Goal: Information Seeking & Learning: Understand process/instructions

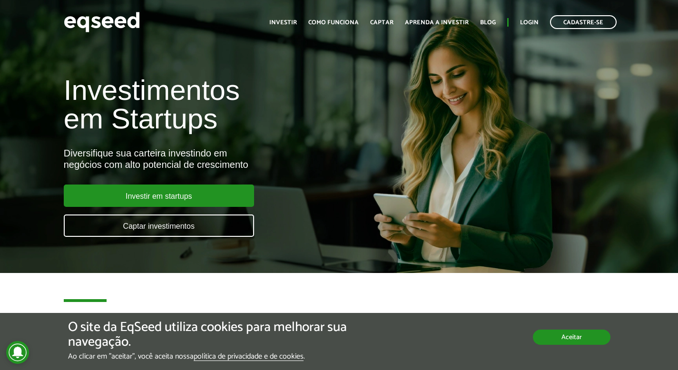
click at [568, 340] on button "Aceitar" at bounding box center [572, 337] width 78 height 15
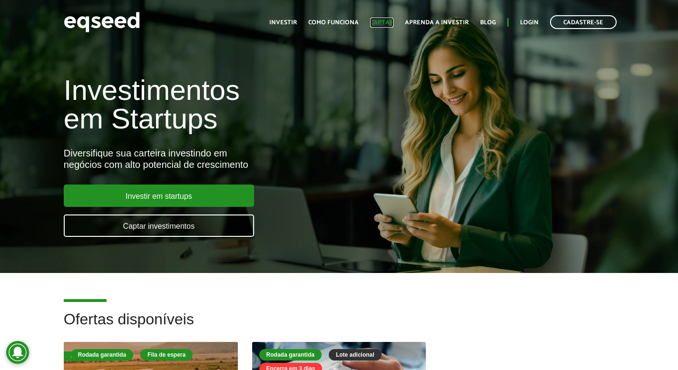
click at [382, 22] on link "Captar" at bounding box center [381, 22] width 23 height 6
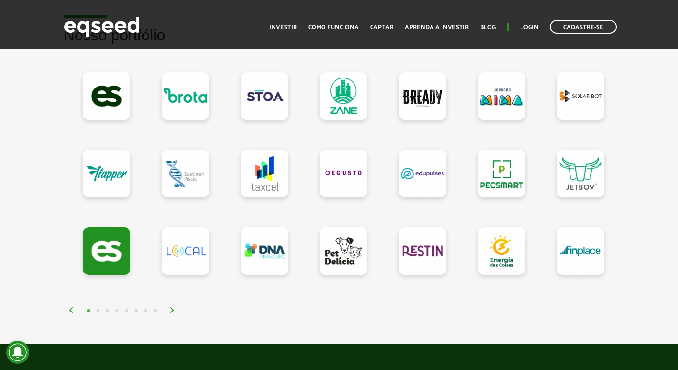
scroll to position [860, 0]
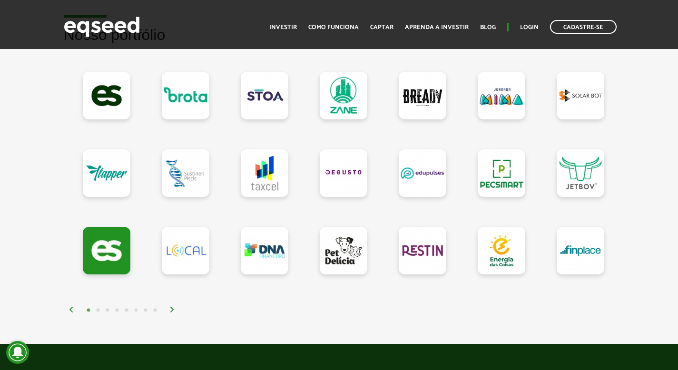
click at [171, 308] on img at bounding box center [172, 310] width 6 height 6
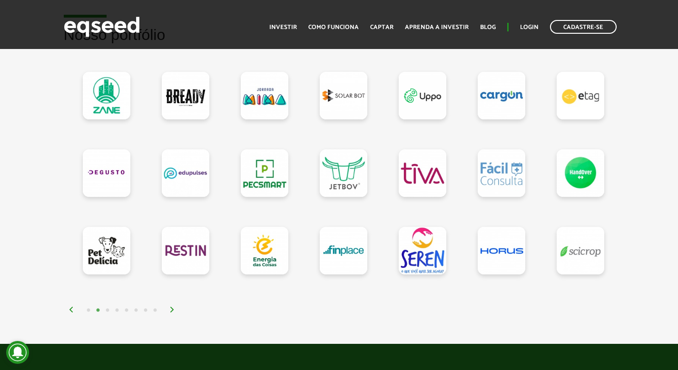
click at [171, 308] on img at bounding box center [172, 310] width 6 height 6
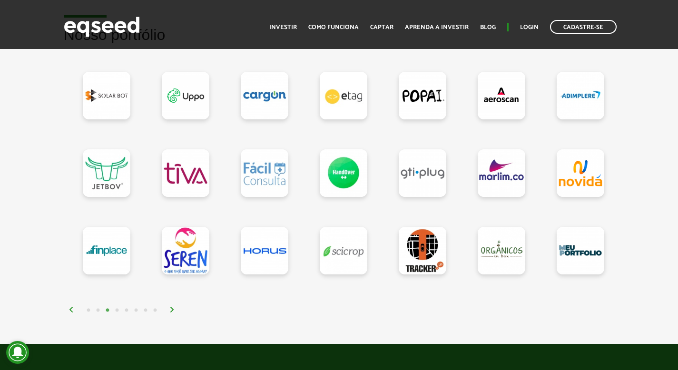
click at [171, 308] on img at bounding box center [172, 310] width 6 height 6
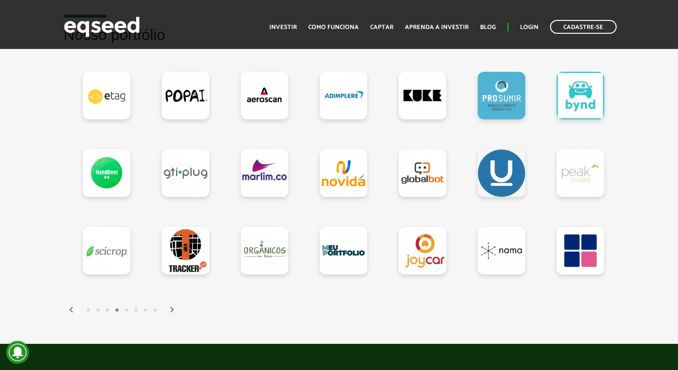
click at [171, 308] on img at bounding box center [172, 310] width 6 height 6
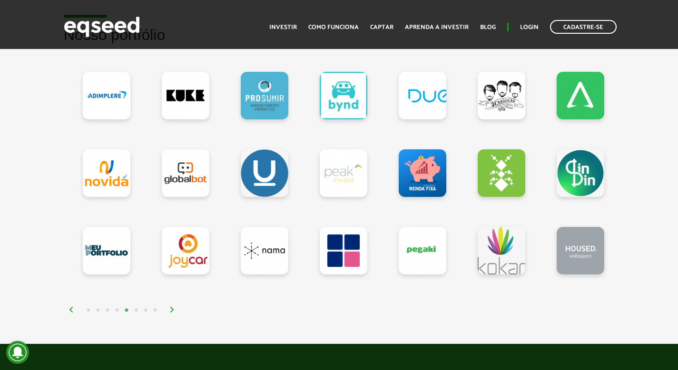
click at [171, 308] on img at bounding box center [172, 310] width 6 height 6
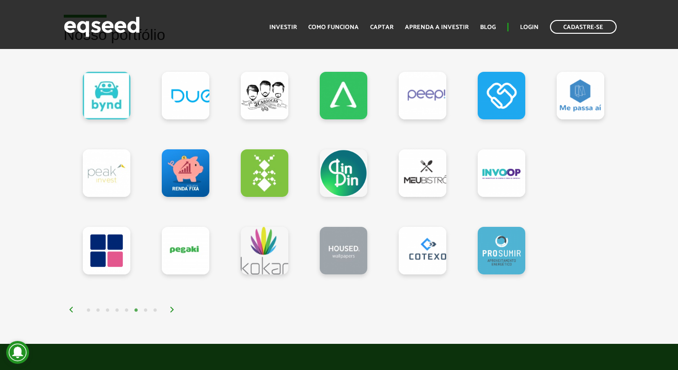
click at [171, 308] on img at bounding box center [172, 310] width 6 height 6
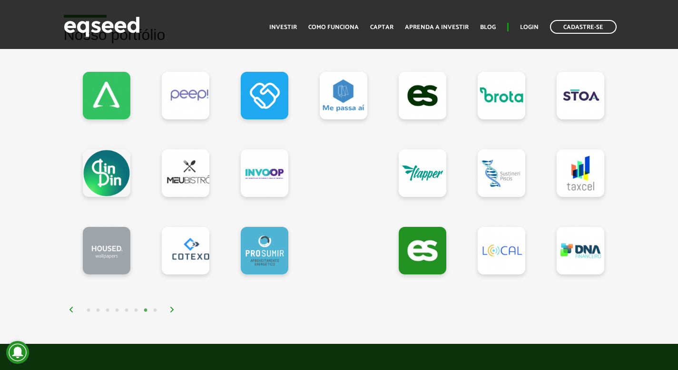
click at [171, 308] on img at bounding box center [172, 310] width 6 height 6
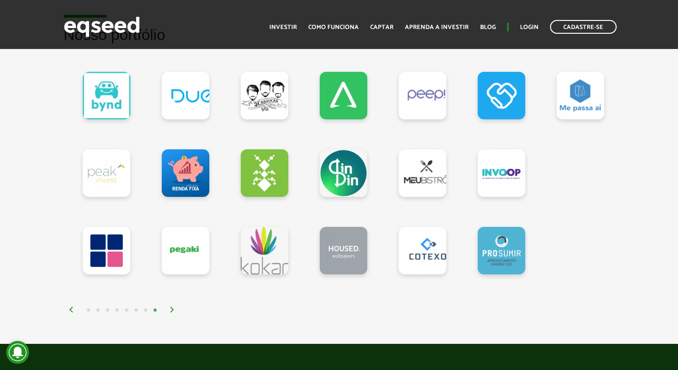
click at [171, 308] on img at bounding box center [172, 310] width 6 height 6
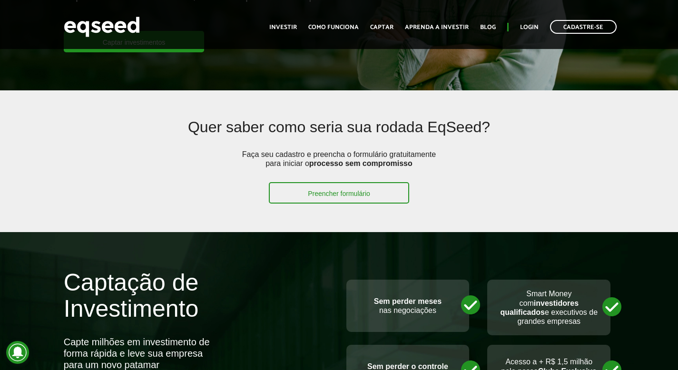
scroll to position [0, 0]
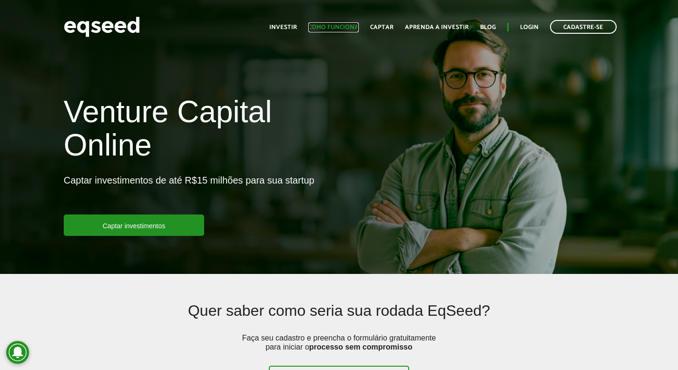
click at [329, 27] on link "Como funciona" at bounding box center [333, 27] width 50 height 6
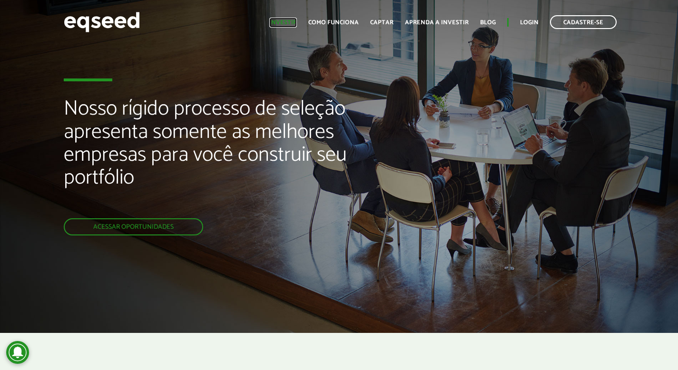
click at [297, 23] on link "Investir" at bounding box center [283, 22] width 28 height 6
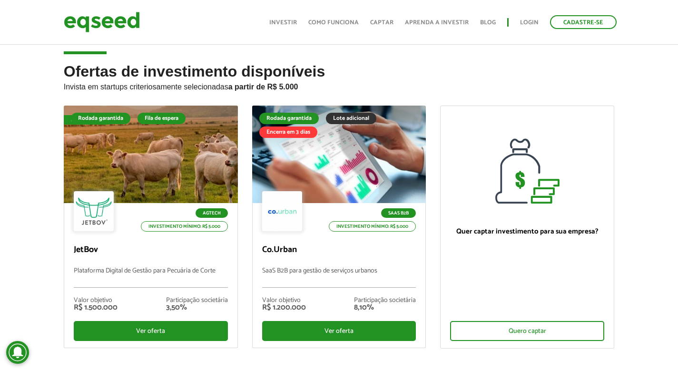
scroll to position [10, 0]
